Goal: Task Accomplishment & Management: Manage account settings

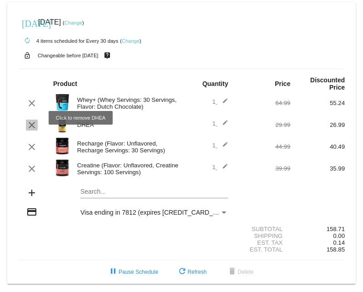
click at [30, 120] on mat-icon "clear" at bounding box center [31, 124] width 11 height 11
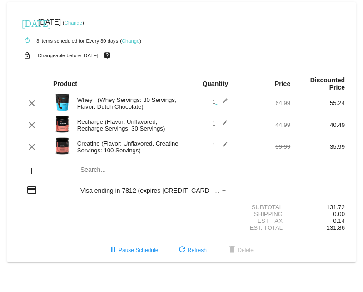
click at [31, 165] on mat-icon "add" at bounding box center [31, 170] width 11 height 11
click at [96, 162] on mat-card "[DATE] [DATE] ( Change ) autorenew 3 items scheduled for Every 30 days ( Change…" at bounding box center [181, 131] width 348 height 259
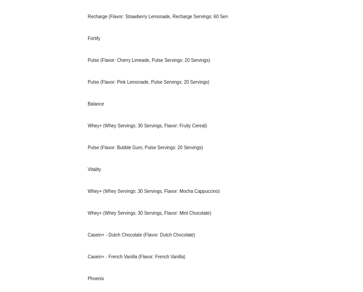
scroll to position [453, 0]
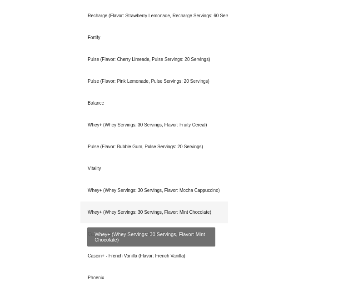
click at [96, 205] on div "Whey+ (Whey Servings: 30 Servings, Flavor: Mint Chocolate)" at bounding box center [154, 212] width 148 height 22
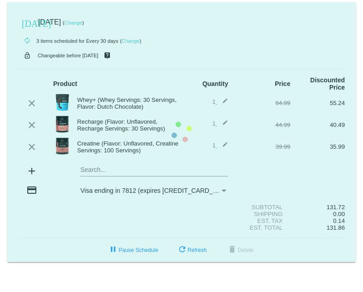
scroll to position [0, 0]
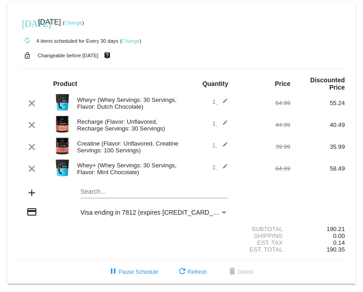
click at [92, 185] on mat-card "[DATE] [DATE] ( Change ) autorenew 4 items scheduled for Every 30 days ( Change…" at bounding box center [181, 142] width 348 height 281
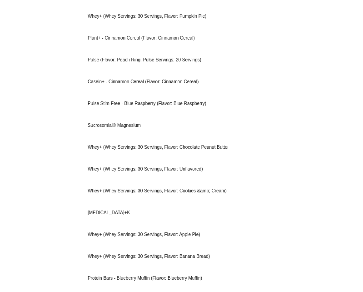
scroll to position [1433, 0]
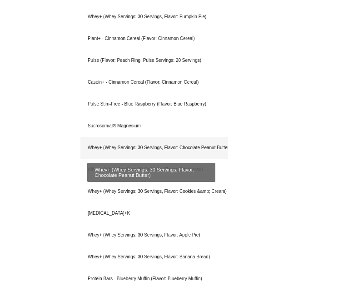
click at [108, 140] on div "Whey+ (Whey Servings: 30 Servings, Flavor: Chocolate Peanut Butter)" at bounding box center [154, 148] width 148 height 22
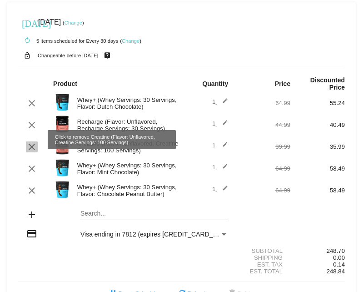
click at [29, 141] on mat-icon "clear" at bounding box center [31, 146] width 11 height 11
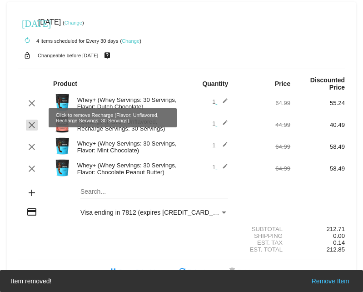
click at [32, 119] on mat-icon "clear" at bounding box center [31, 124] width 11 height 11
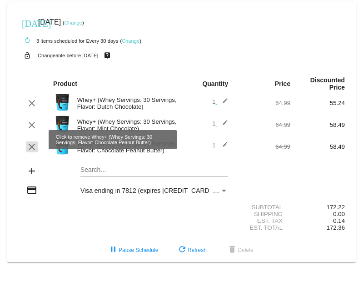
click at [30, 141] on mat-icon "clear" at bounding box center [31, 146] width 11 height 11
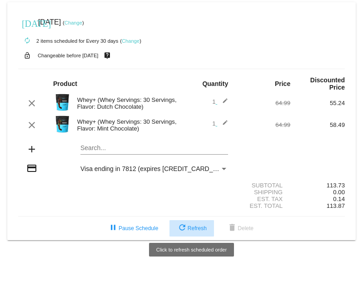
click at [200, 225] on span "refresh Refresh" at bounding box center [192, 228] width 30 height 6
